Goal: Task Accomplishment & Management: Use online tool/utility

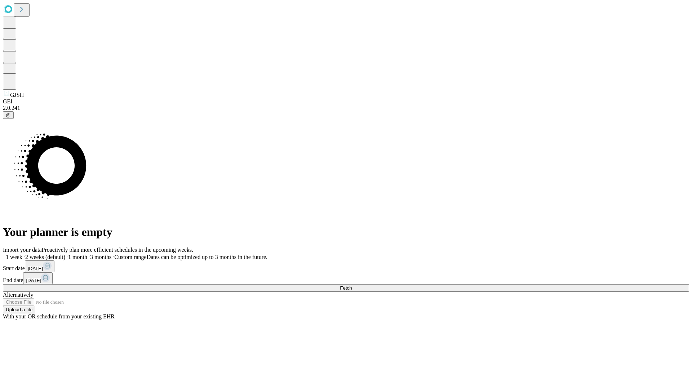
click at [352, 285] on span "Fetch" at bounding box center [346, 287] width 12 height 5
